Goal: Task Accomplishment & Management: Use online tool/utility

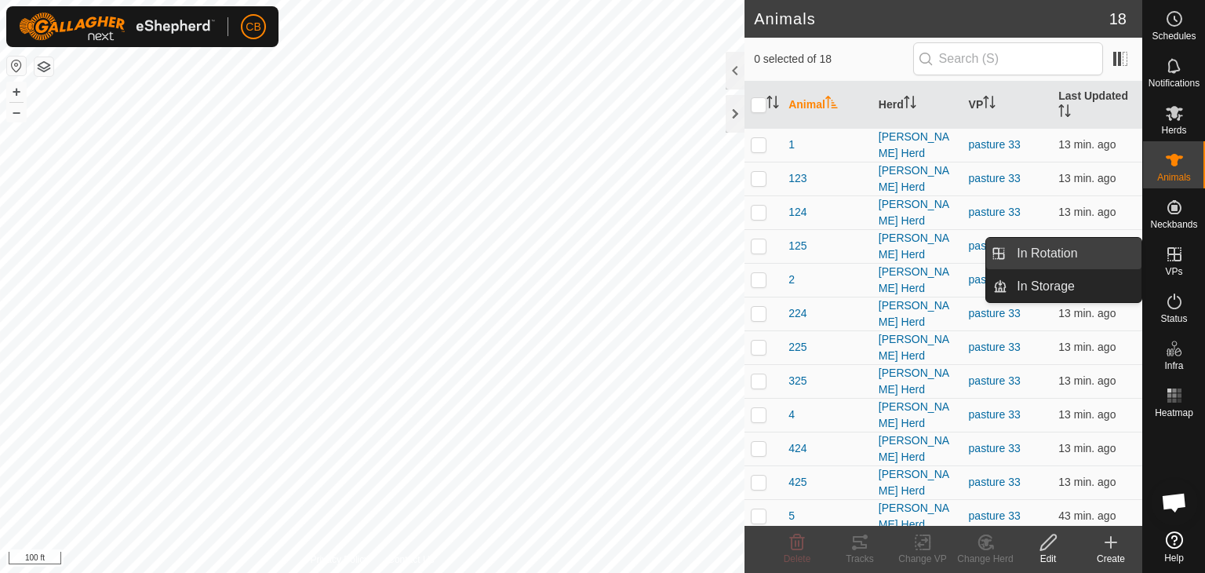
click at [1073, 261] on link "In Rotation" at bounding box center [1074, 253] width 134 height 31
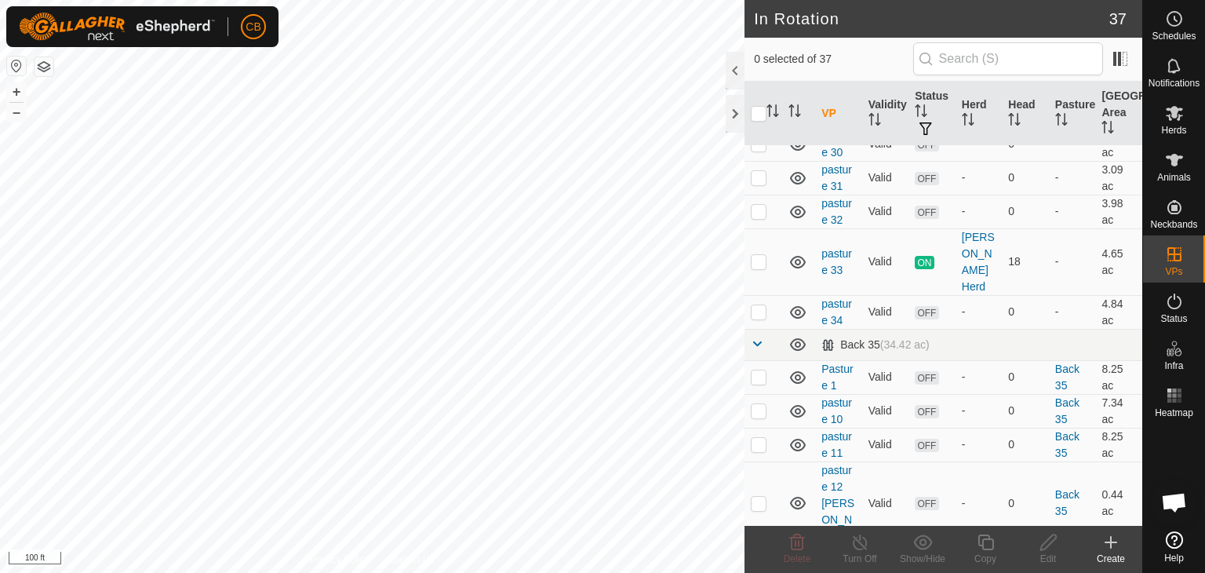
scroll to position [1098, 0]
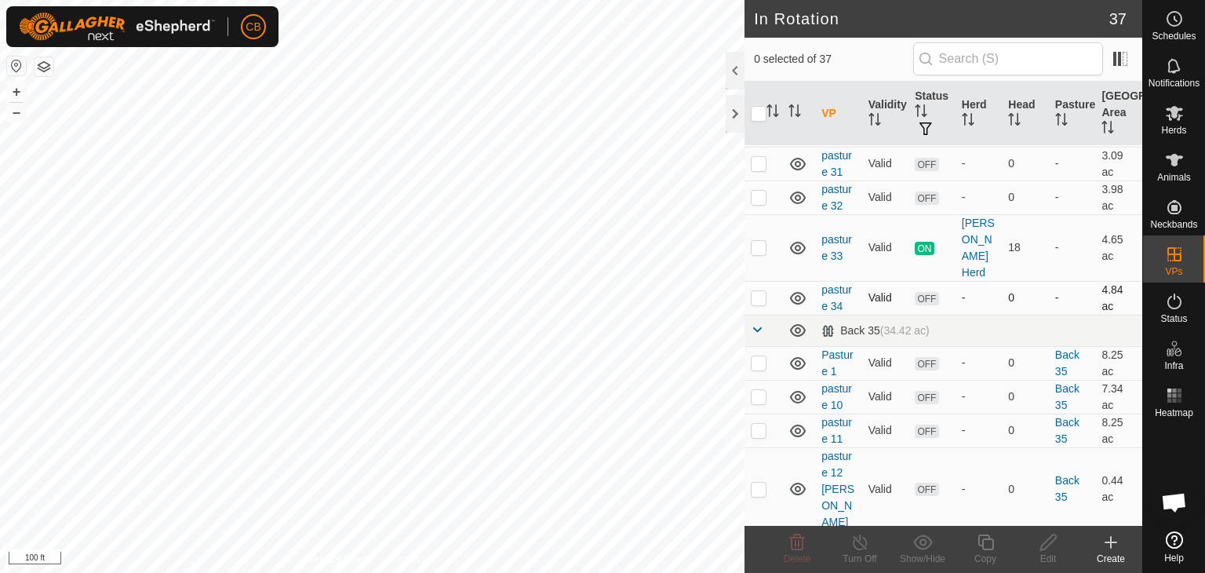
click at [759, 291] on p-checkbox at bounding box center [759, 297] width 16 height 13
checkbox input "true"
click at [1041, 550] on icon at bounding box center [1048, 542] width 16 height 16
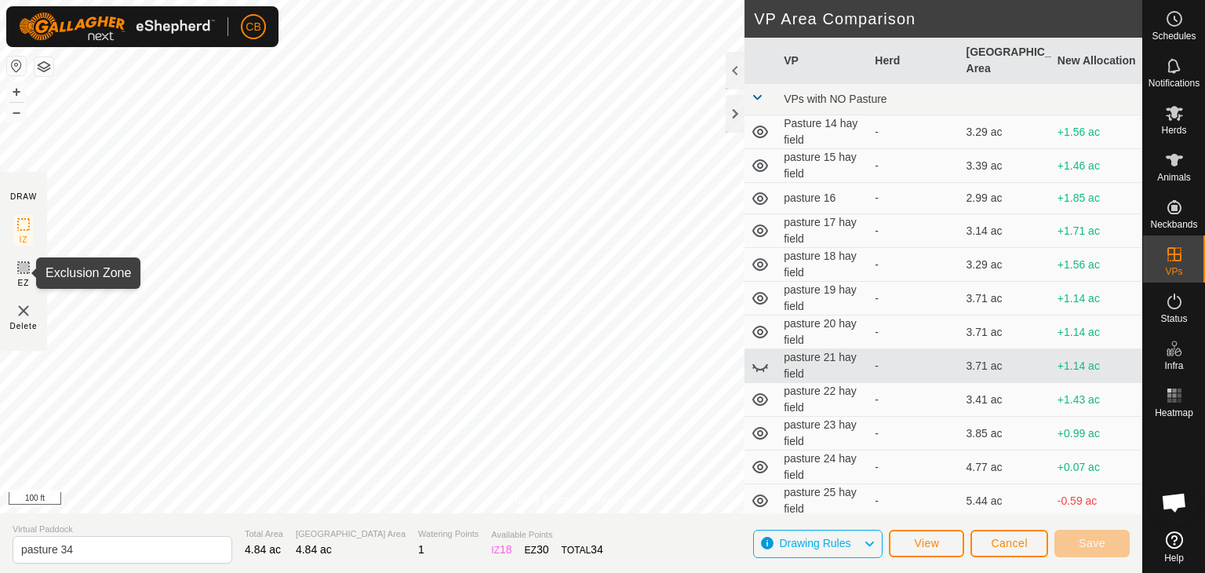
click at [21, 267] on icon at bounding box center [23, 267] width 9 height 9
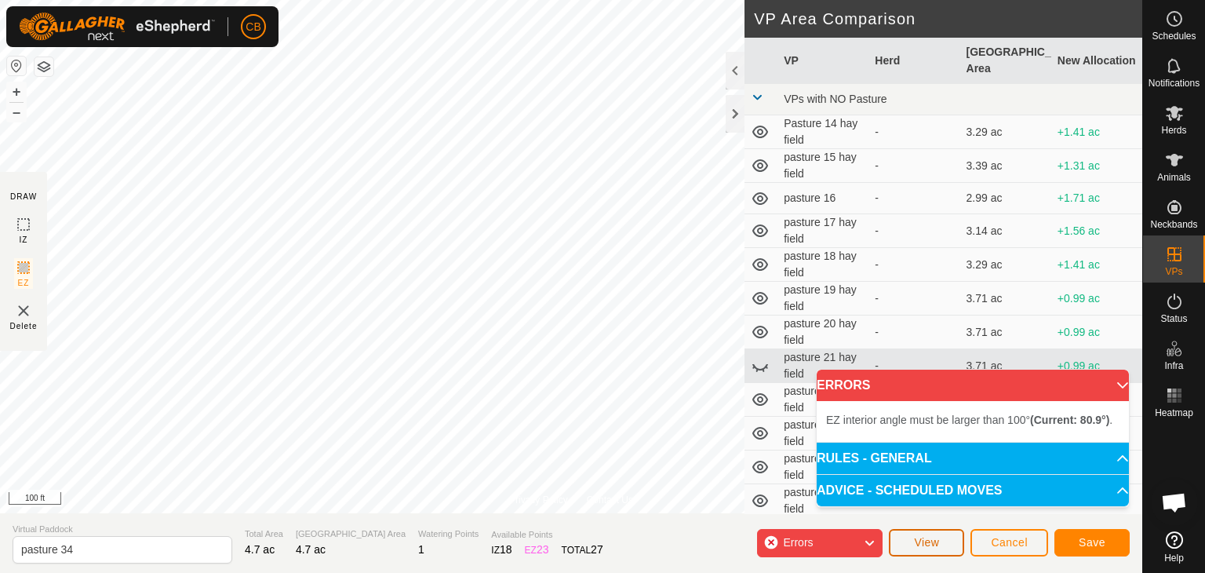
click at [923, 542] on span "View" at bounding box center [926, 542] width 25 height 13
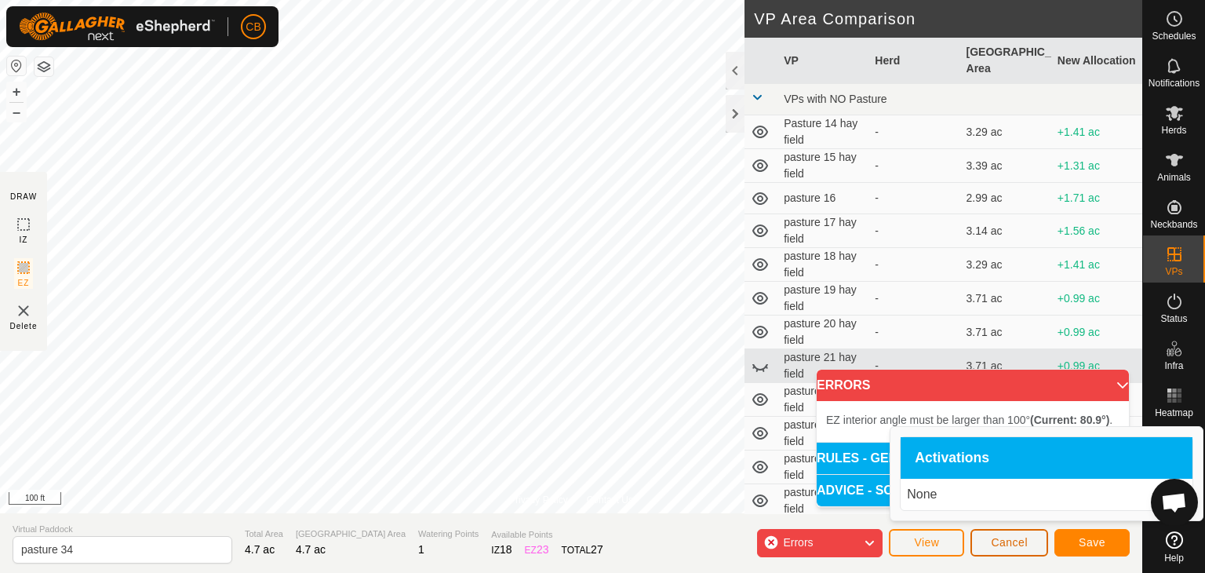
click at [1001, 537] on span "Cancel" at bounding box center [1009, 542] width 37 height 13
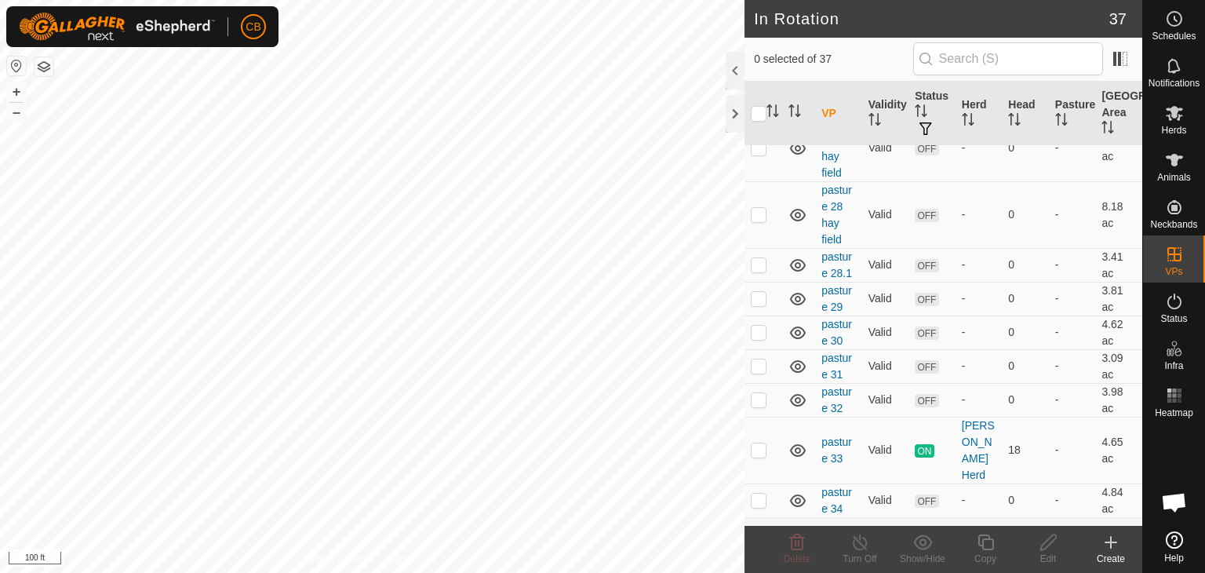
scroll to position [910, 0]
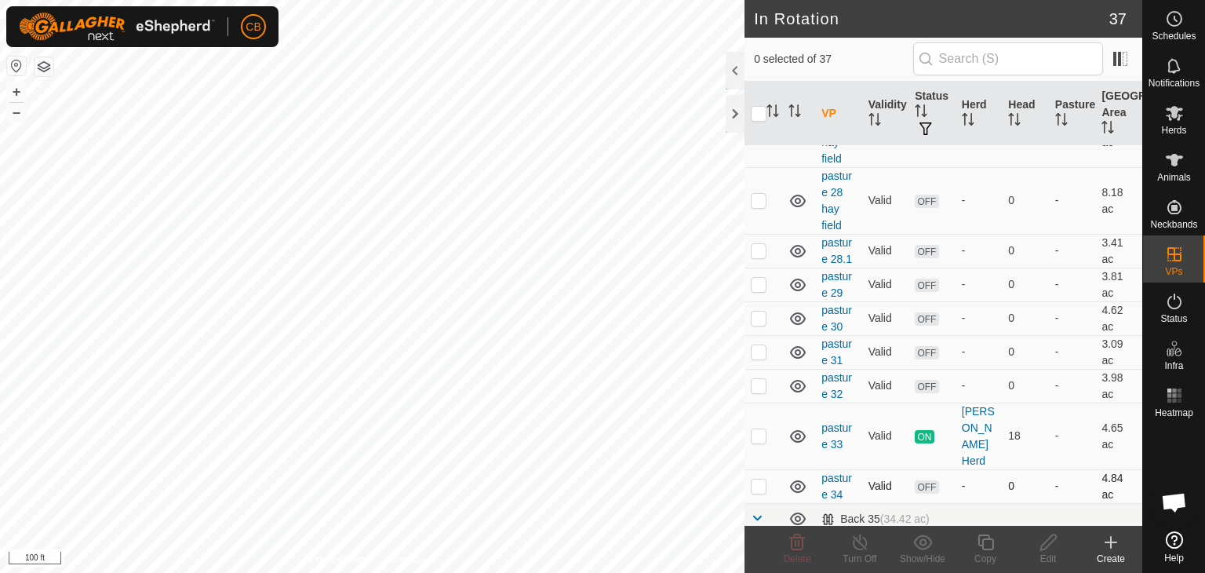
click at [761, 479] on p-checkbox at bounding box center [759, 485] width 16 height 13
checkbox input "true"
click at [1045, 553] on div "Edit" at bounding box center [1048, 558] width 63 height 14
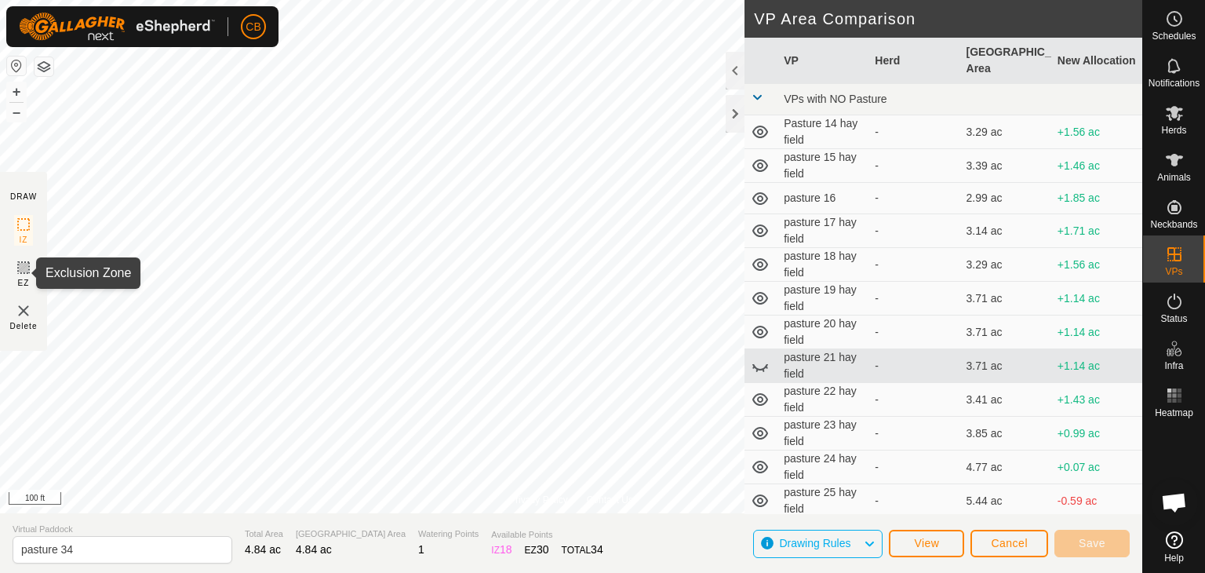
click at [23, 268] on icon at bounding box center [23, 267] width 19 height 19
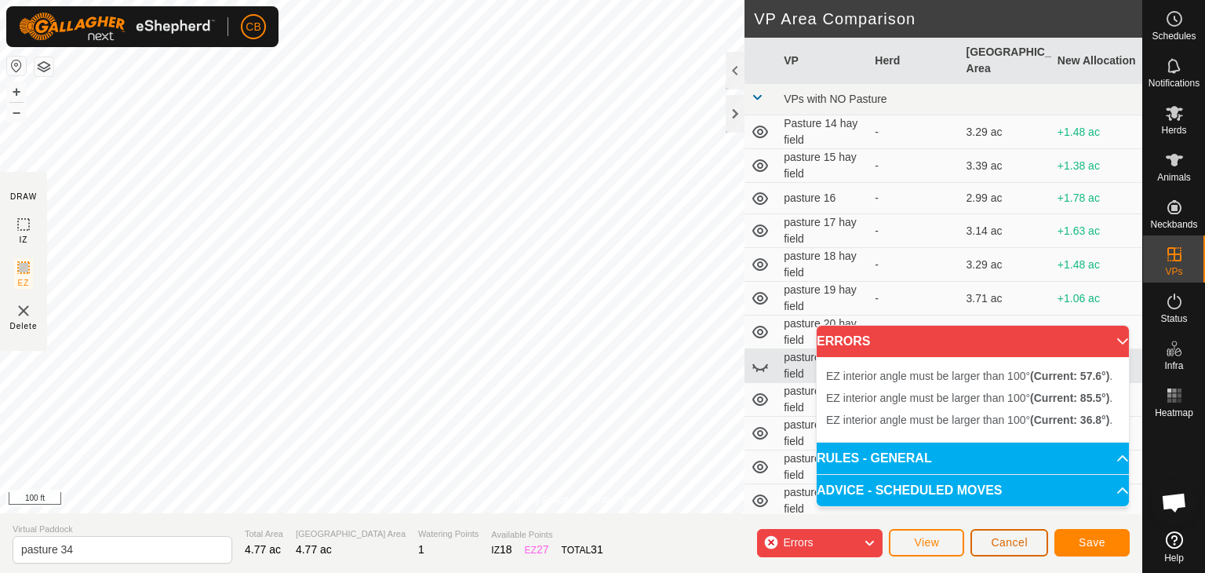
click at [1017, 547] on span "Cancel" at bounding box center [1009, 542] width 37 height 13
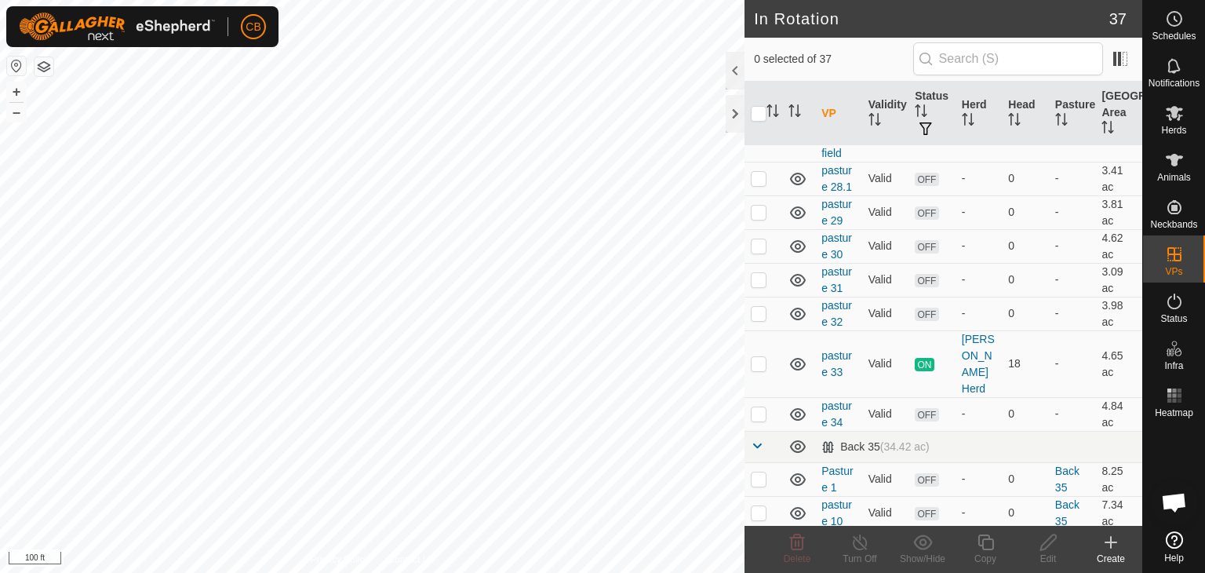
scroll to position [983, 0]
click at [758, 406] on p-checkbox at bounding box center [759, 412] width 16 height 13
checkbox input "true"
click at [1046, 544] on icon at bounding box center [1049, 542] width 20 height 19
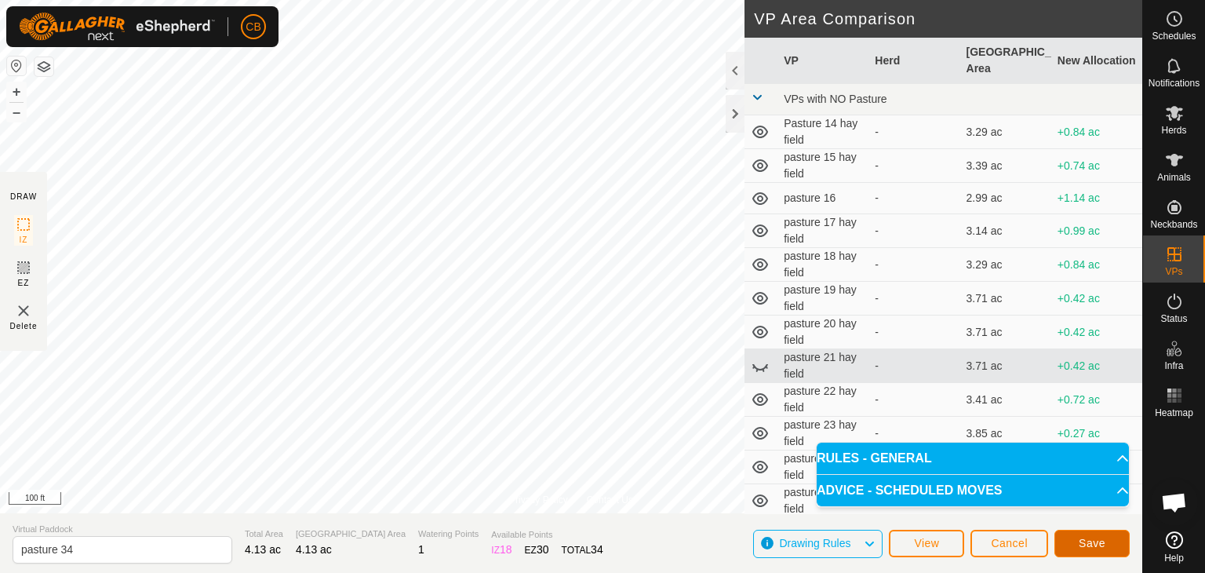
click at [1079, 538] on span "Save" at bounding box center [1092, 543] width 27 height 13
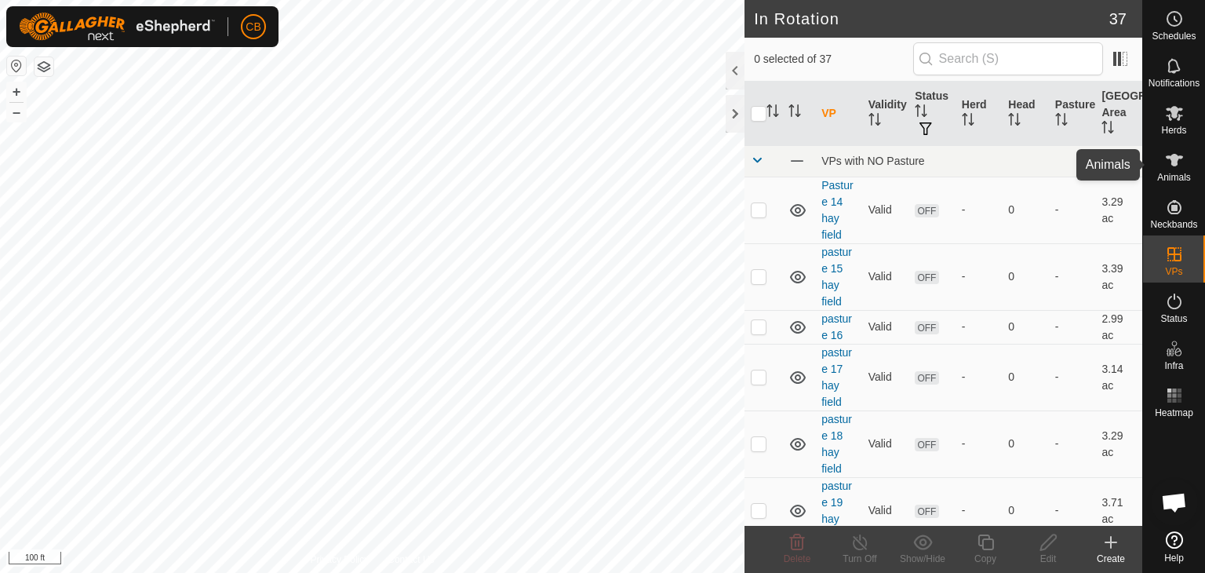
click at [1170, 166] on icon at bounding box center [1174, 160] width 19 height 19
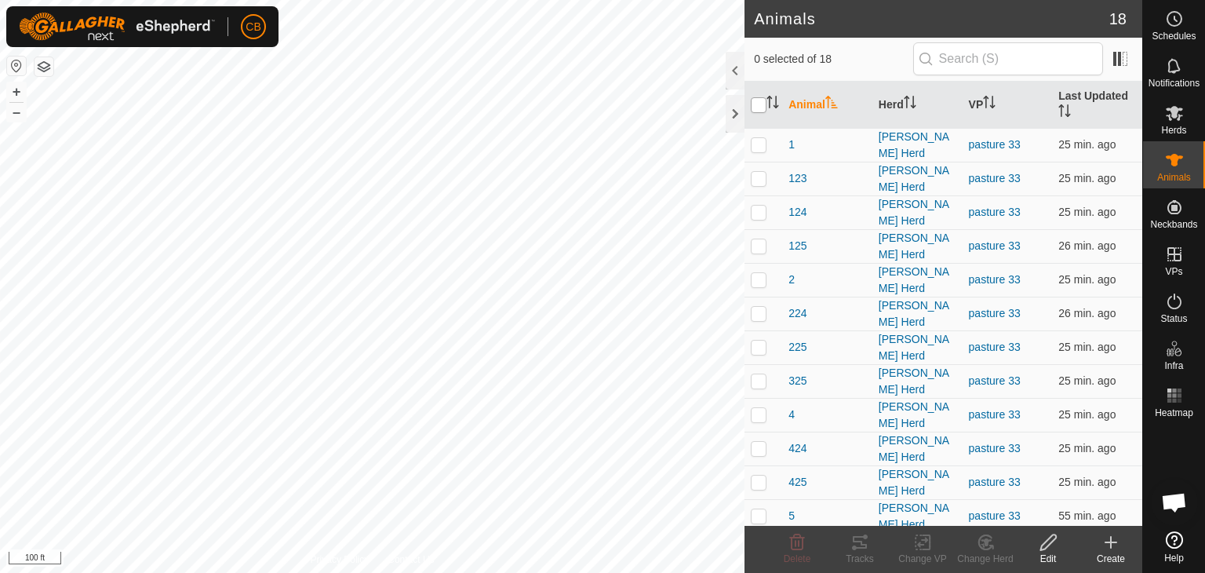
click at [759, 104] on input "checkbox" at bounding box center [759, 105] width 16 height 16
checkbox input "true"
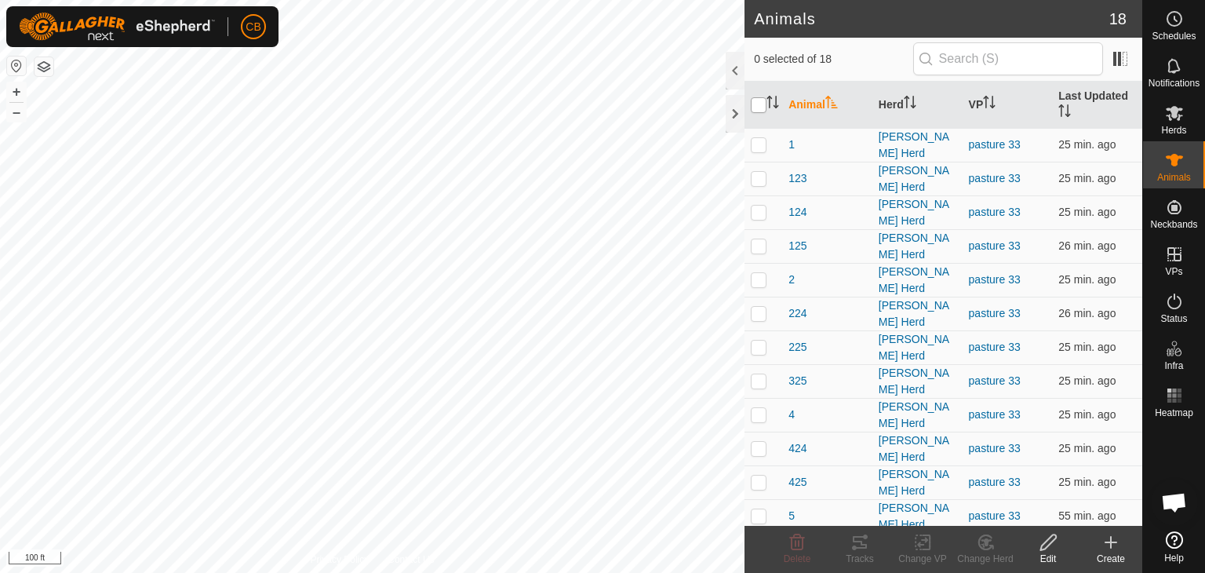
checkbox input "true"
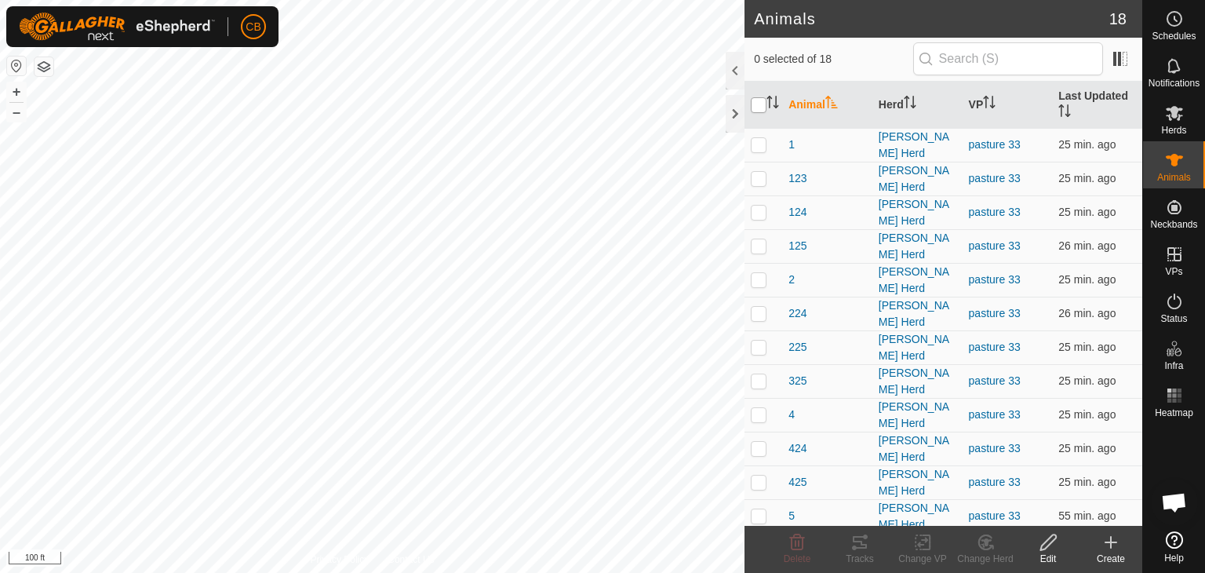
checkbox input "true"
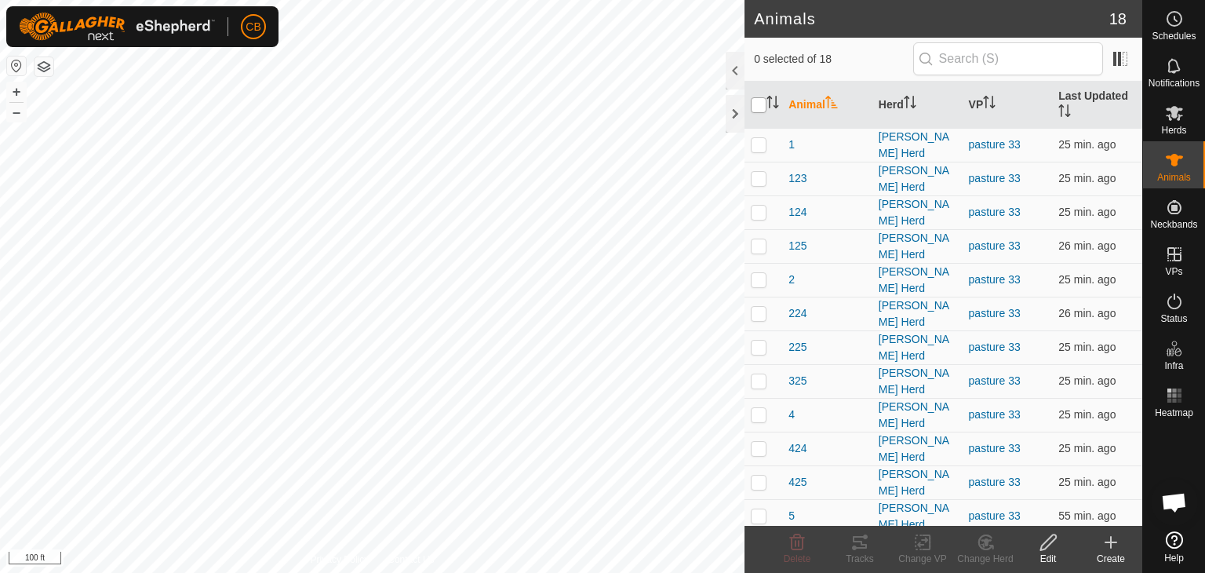
checkbox input "true"
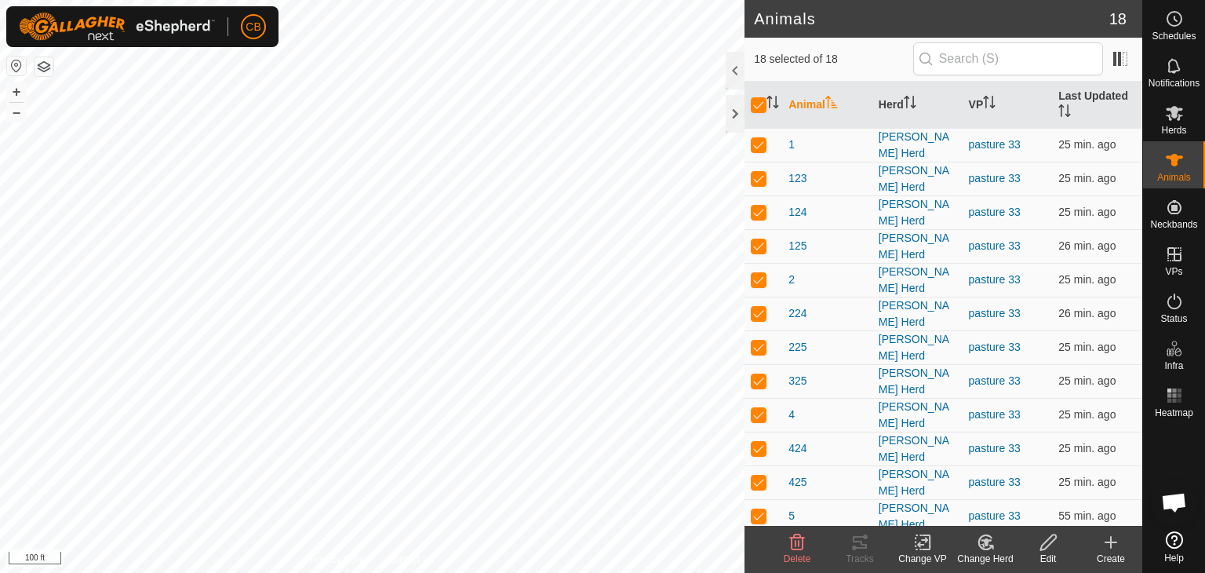
click at [918, 544] on icon at bounding box center [922, 542] width 11 height 10
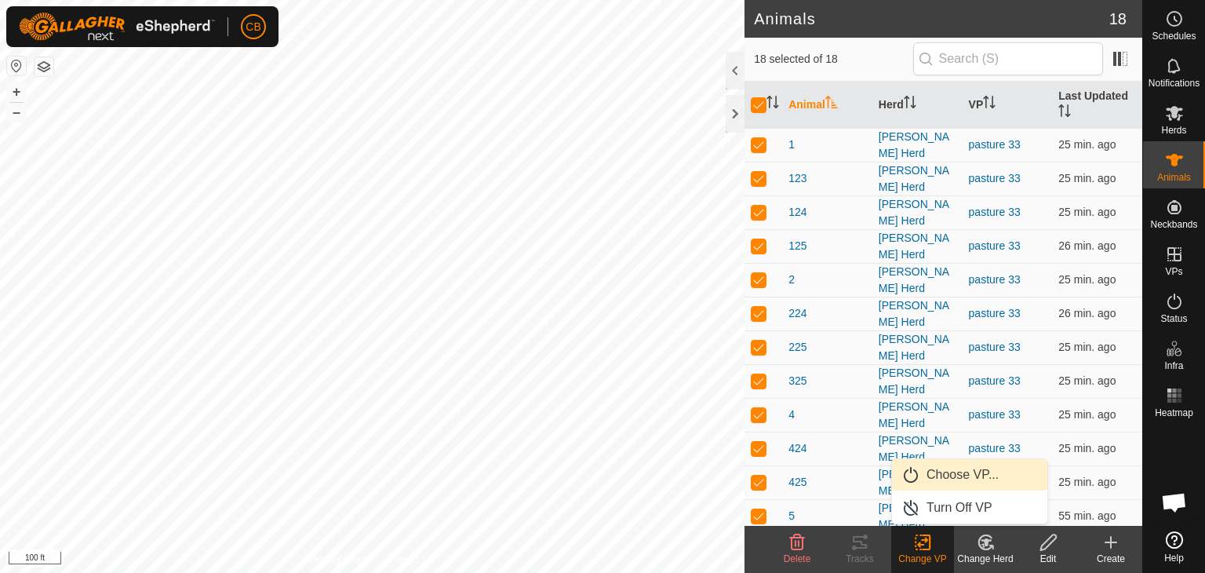
click at [947, 470] on link "Choose VP..." at bounding box center [969, 474] width 155 height 31
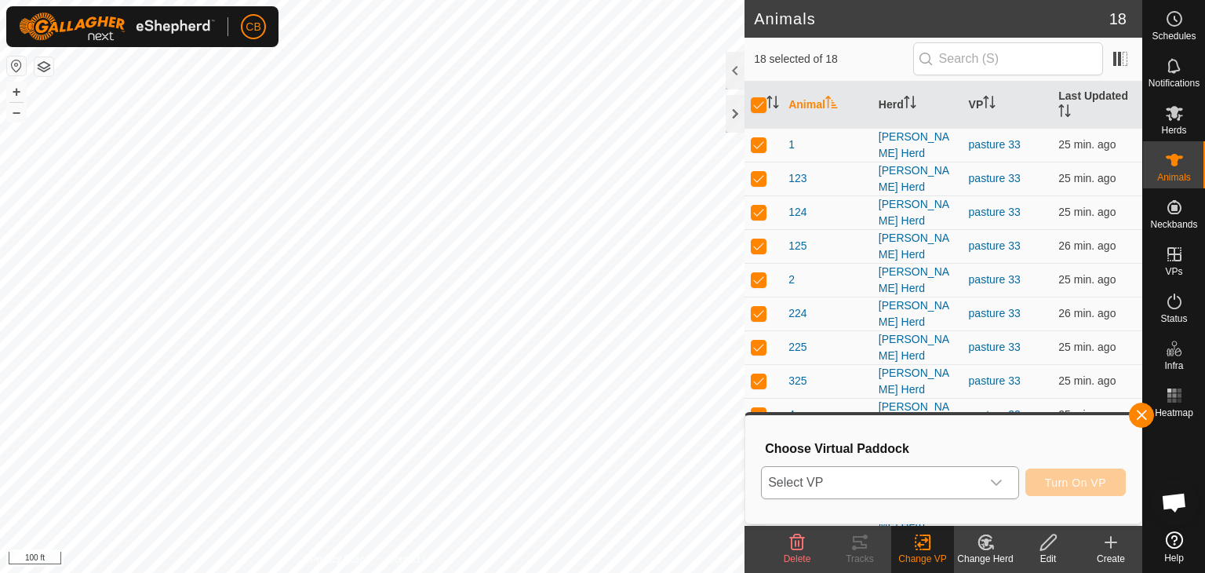
click at [999, 481] on icon "dropdown trigger" at bounding box center [996, 482] width 13 height 13
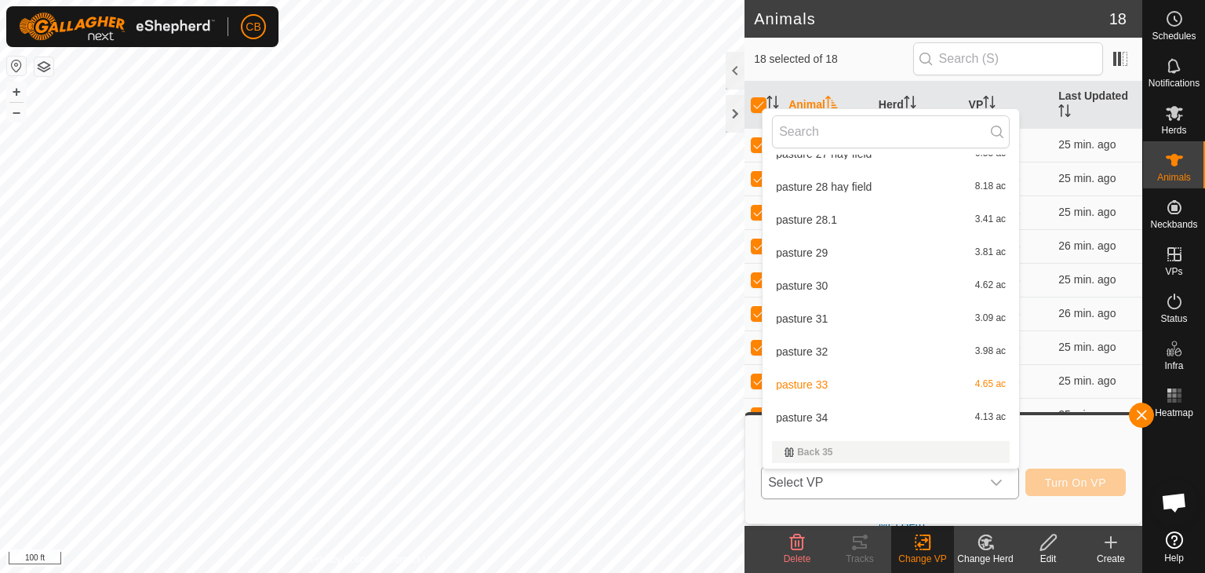
scroll to position [488, 0]
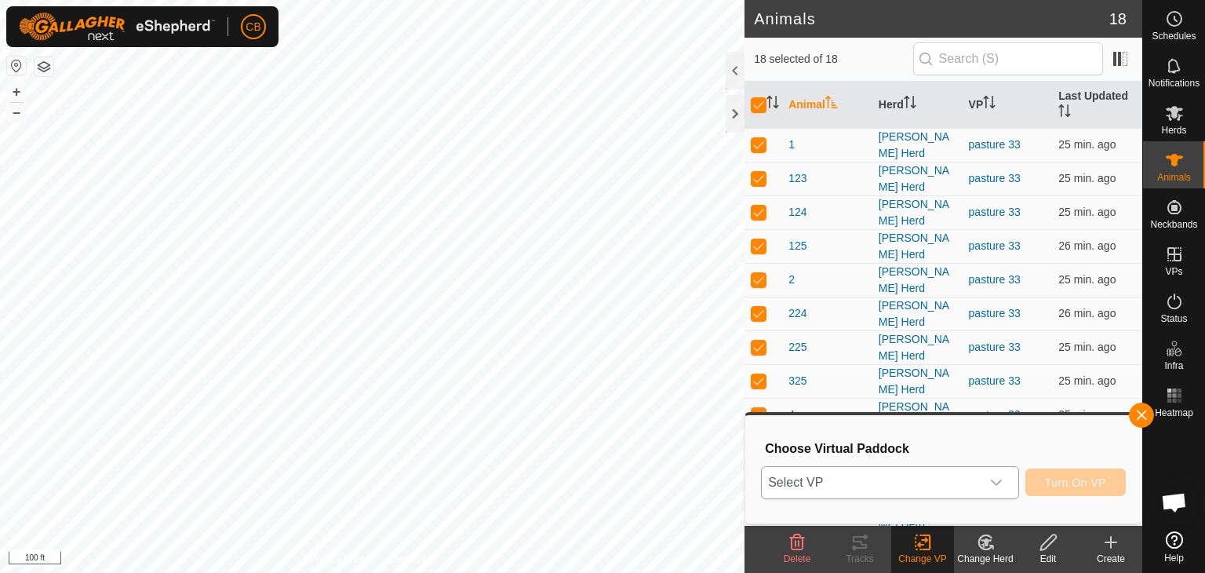
click at [995, 481] on icon "dropdown trigger" at bounding box center [996, 482] width 13 height 13
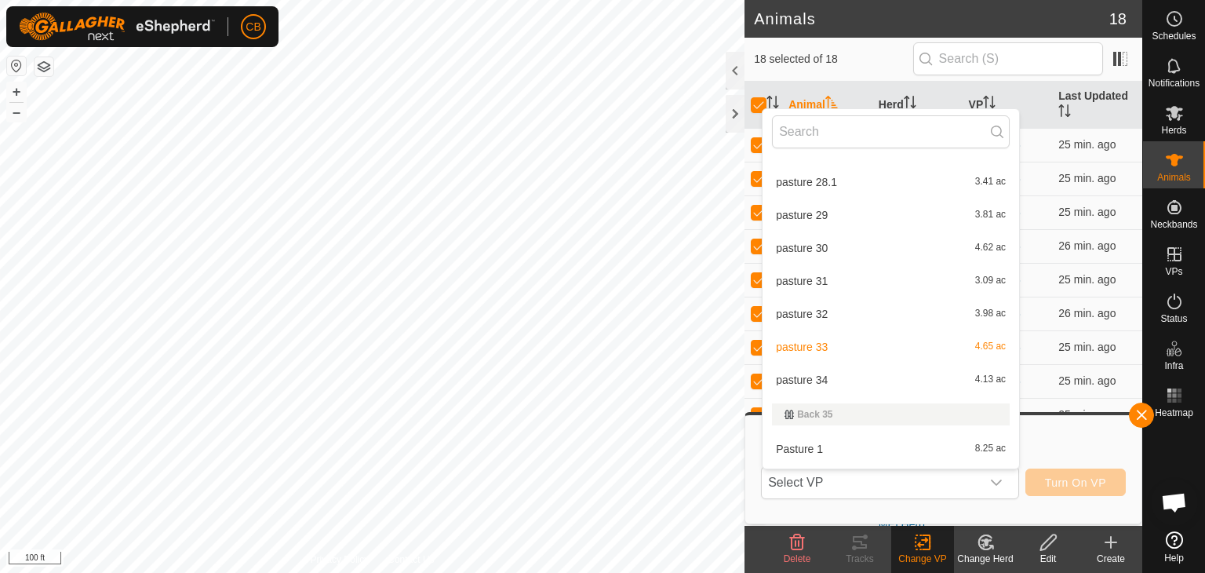
scroll to position [519, 0]
click at [833, 380] on li "pasture 34 4.13 ac" at bounding box center [891, 378] width 257 height 31
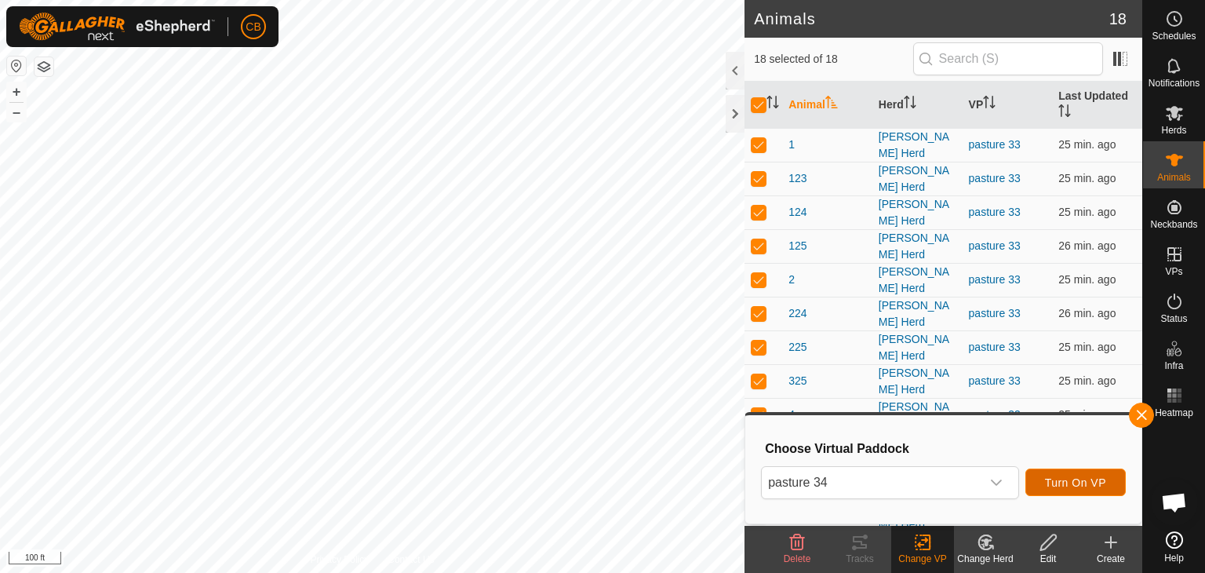
click at [1061, 482] on span "Turn On VP" at bounding box center [1075, 482] width 61 height 13
